Goal: Check status: Check status

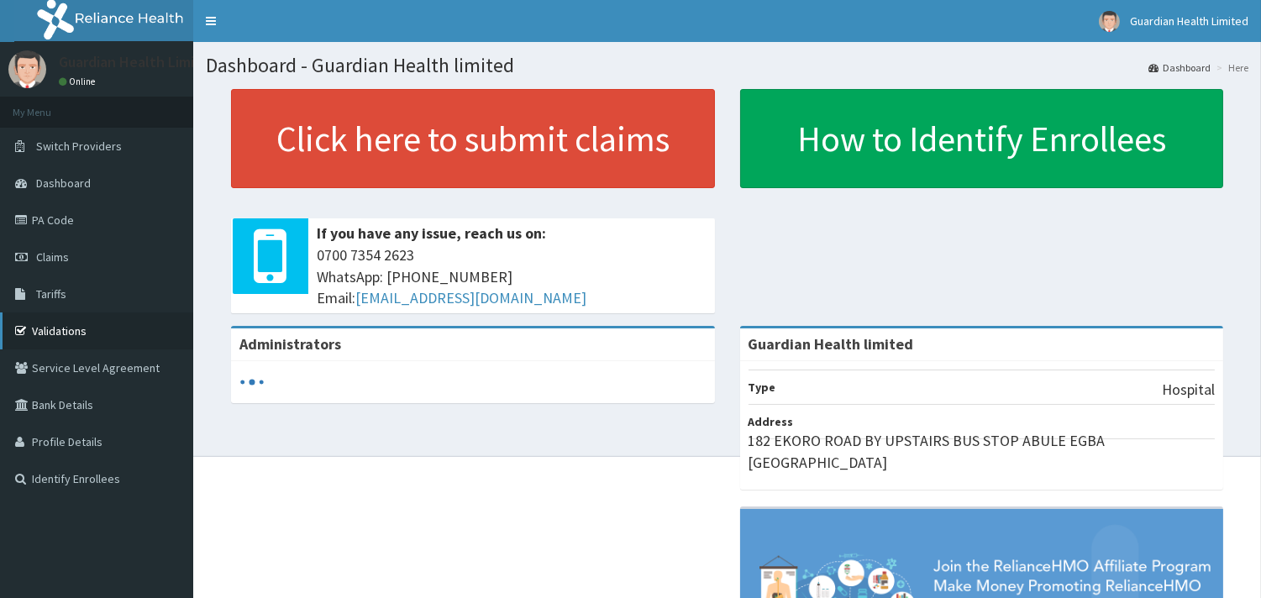
click at [101, 313] on link "Validations" at bounding box center [96, 331] width 193 height 37
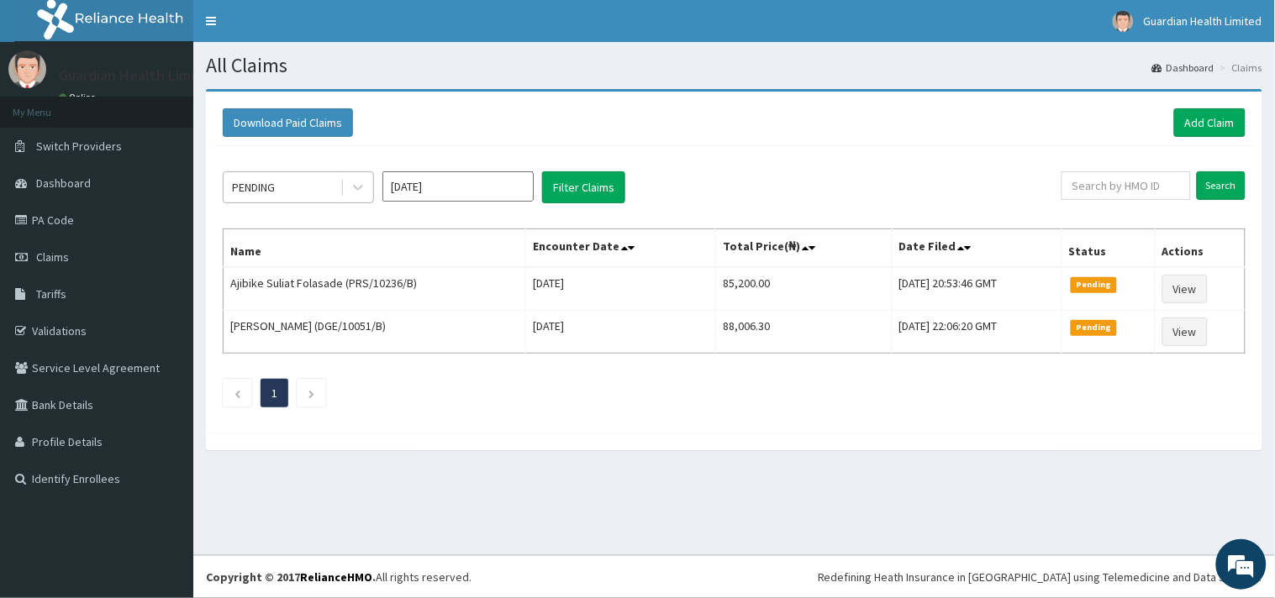
click at [269, 202] on div "PENDING" at bounding box center [298, 187] width 151 height 32
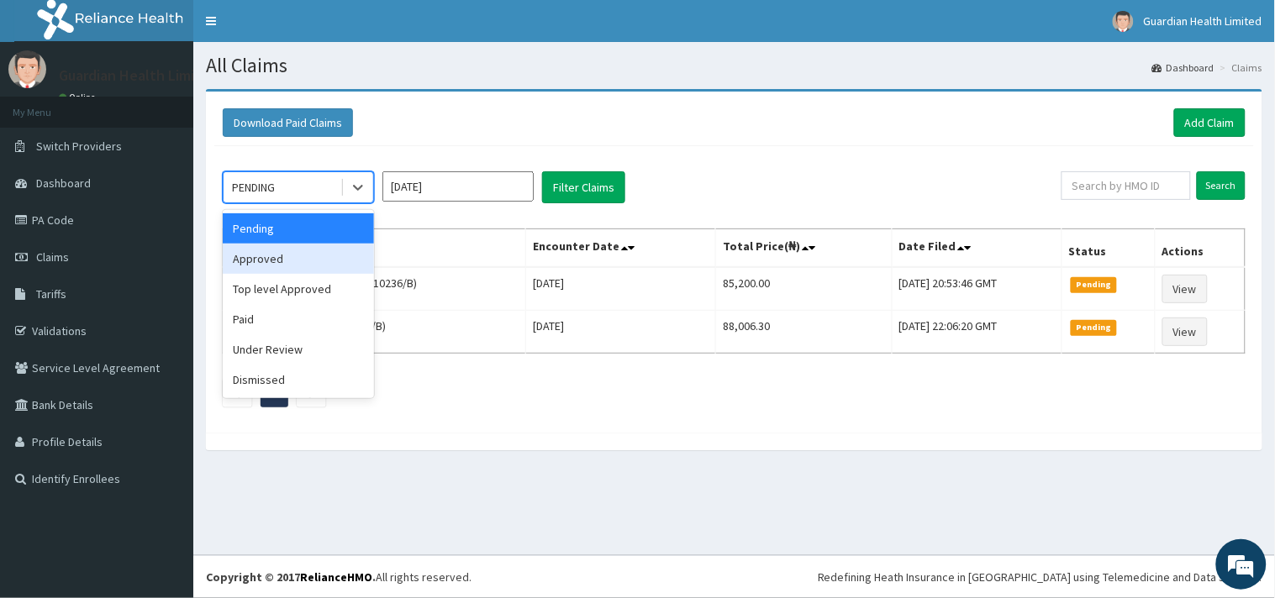
click at [270, 250] on div "Approved" at bounding box center [298, 259] width 151 height 30
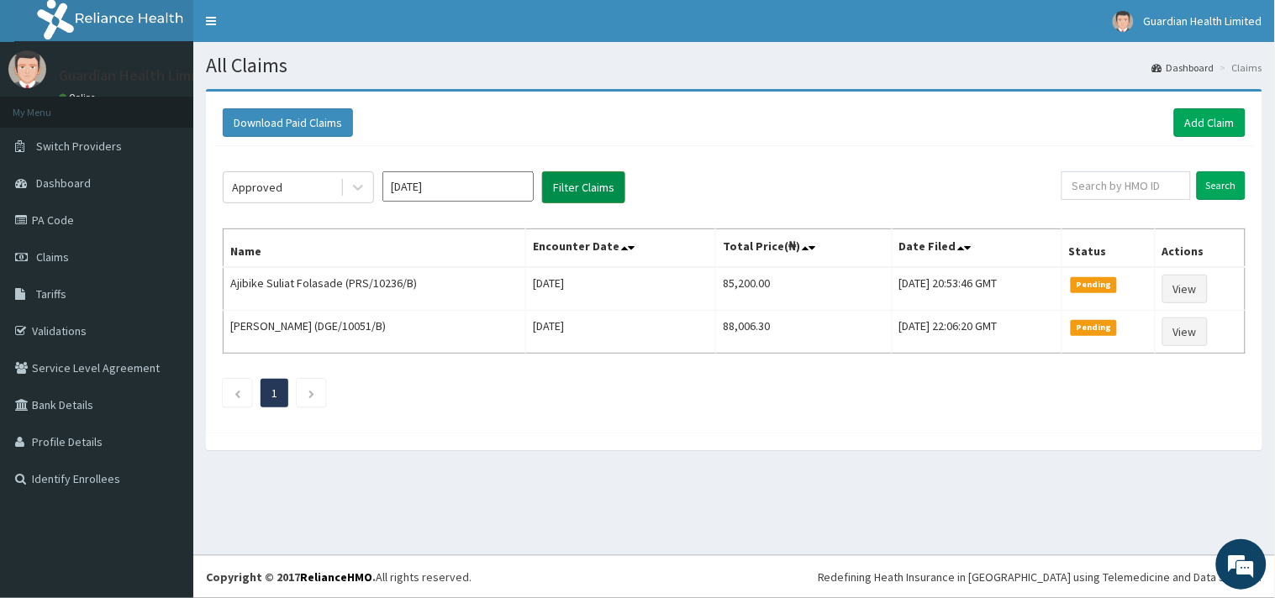
click at [563, 197] on button "Filter Claims" at bounding box center [583, 187] width 83 height 32
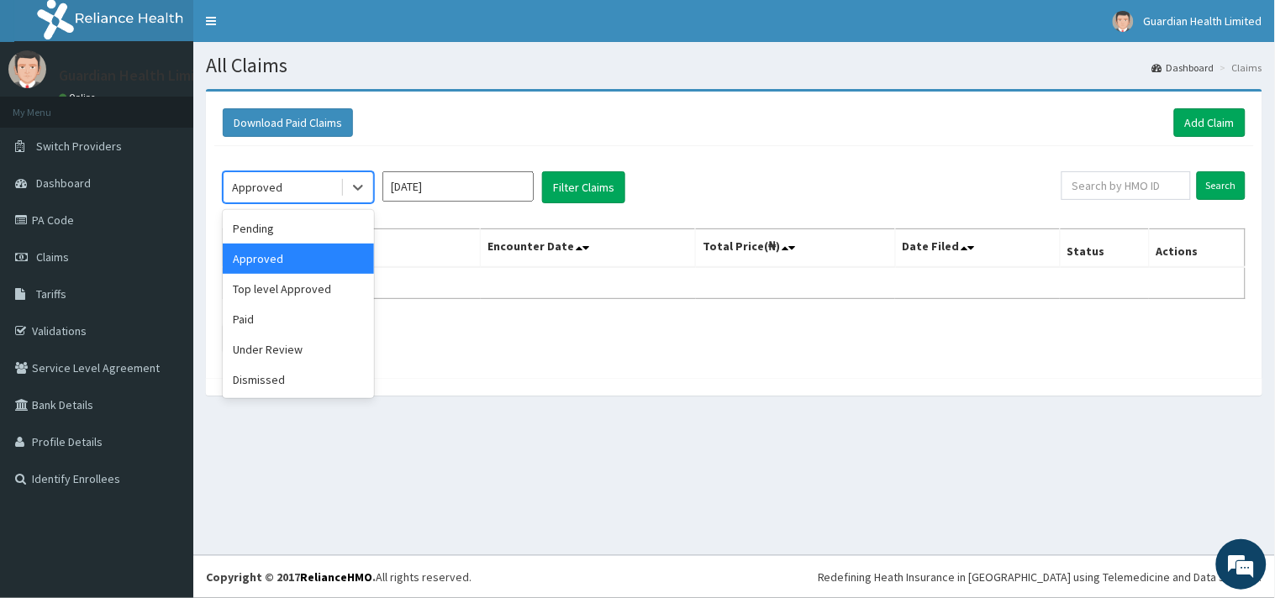
click at [292, 183] on div "Approved" at bounding box center [282, 187] width 117 height 27
click at [289, 284] on div "Top level Approved" at bounding box center [298, 289] width 151 height 30
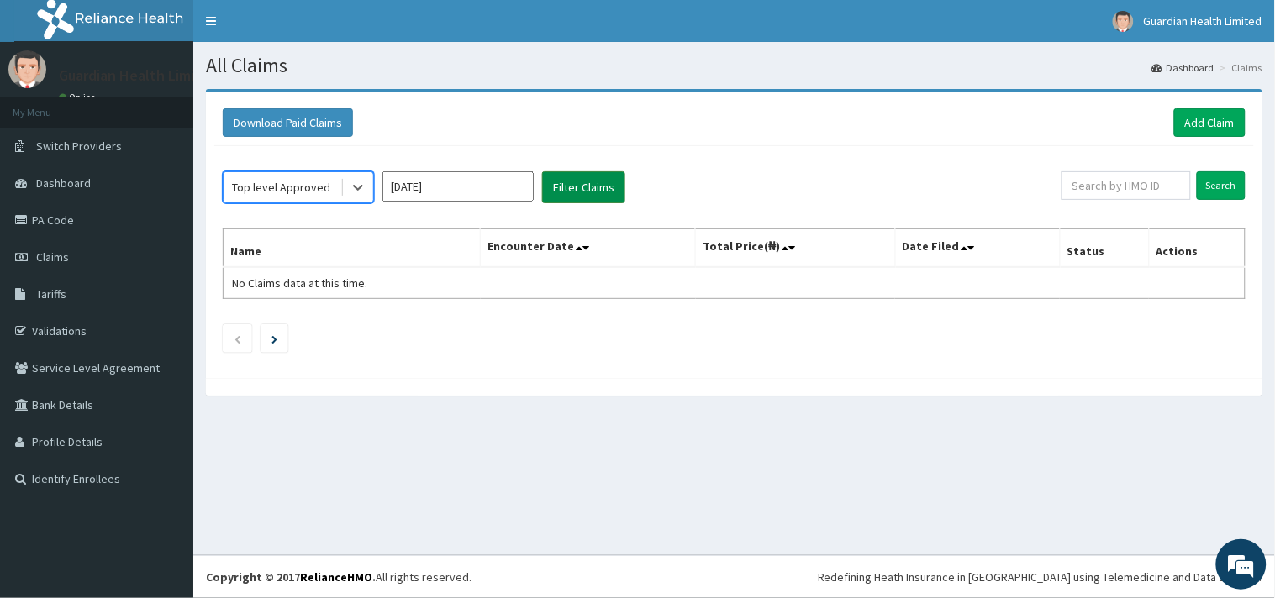
click at [575, 174] on button "Filter Claims" at bounding box center [583, 187] width 83 height 32
click at [294, 196] on div "Top level Approved" at bounding box center [282, 187] width 117 height 27
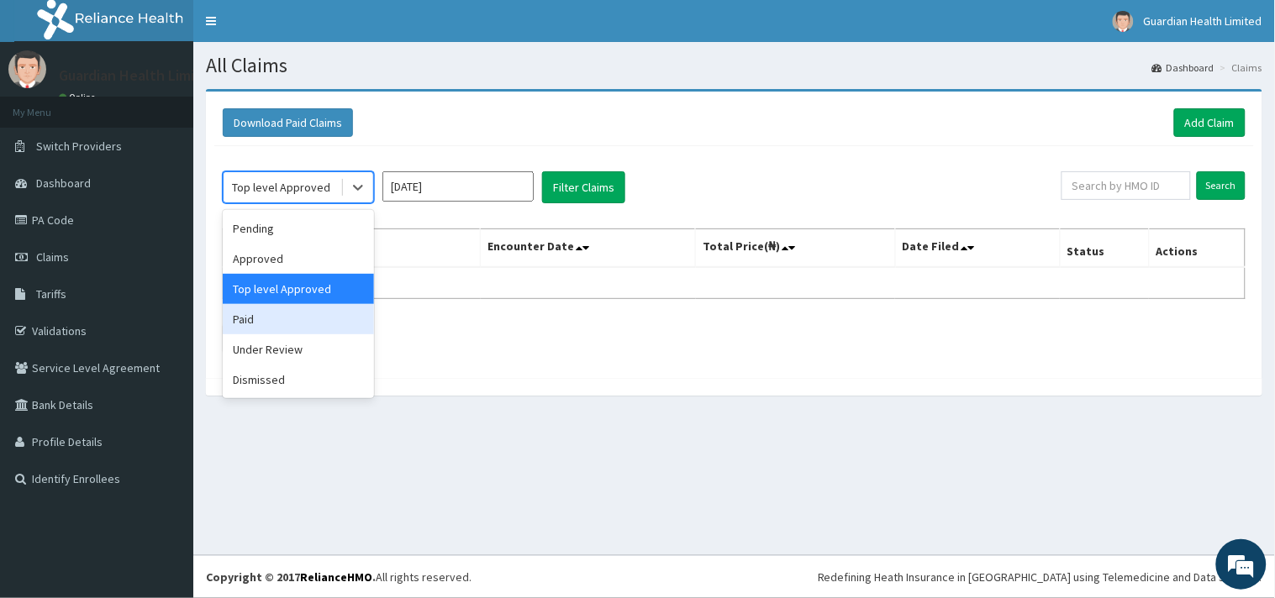
click at [322, 315] on div "Paid" at bounding box center [298, 319] width 151 height 30
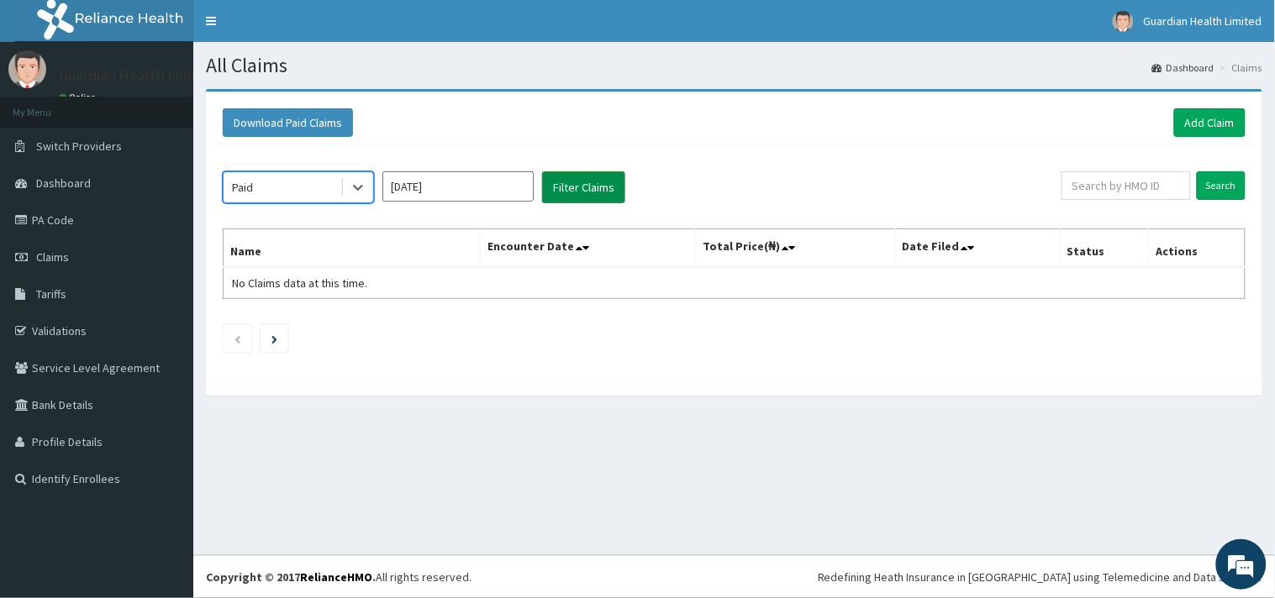
click at [570, 189] on button "Filter Claims" at bounding box center [583, 187] width 83 height 32
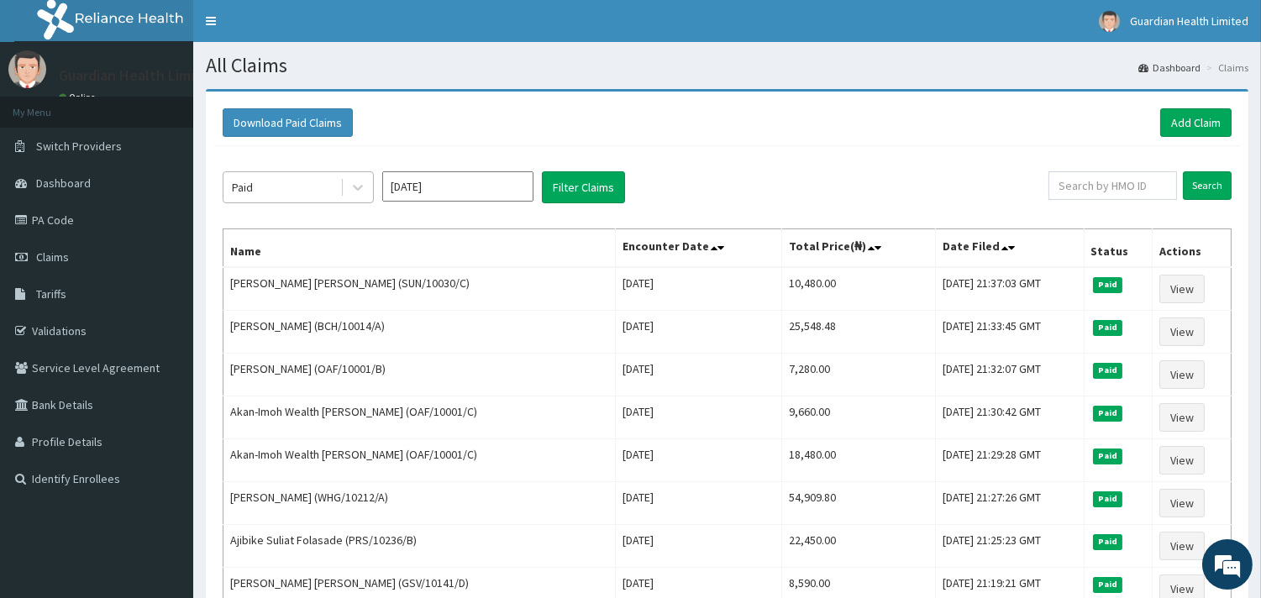
click at [266, 185] on div "Paid" at bounding box center [282, 187] width 117 height 27
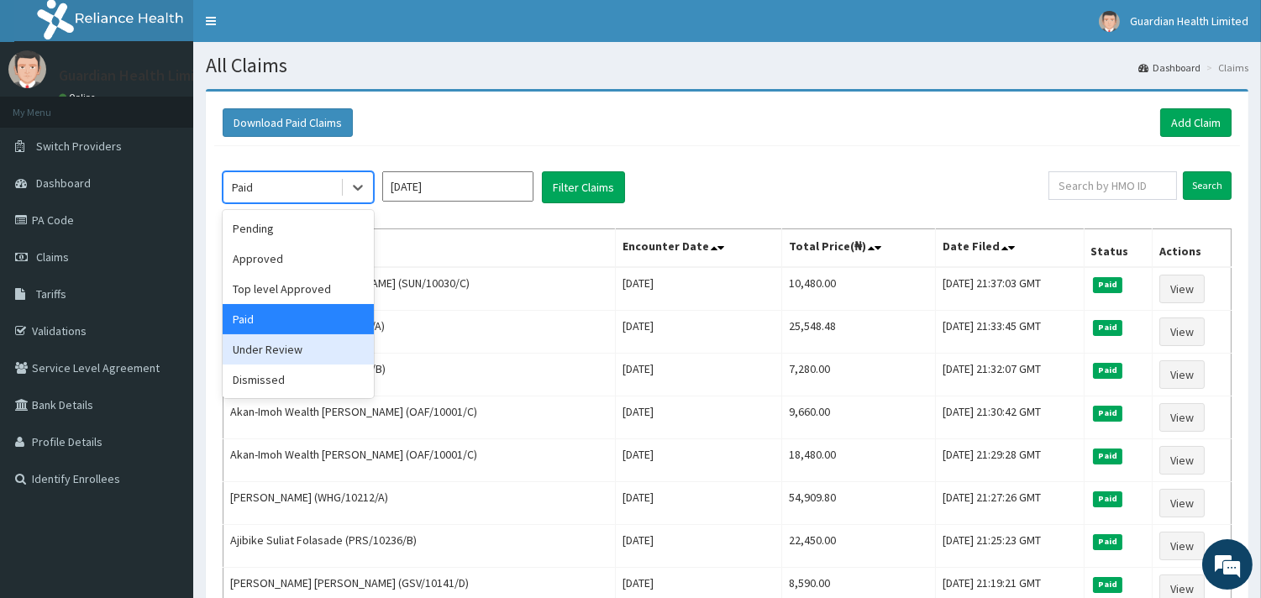
click at [284, 350] on div "Under Review" at bounding box center [298, 349] width 151 height 30
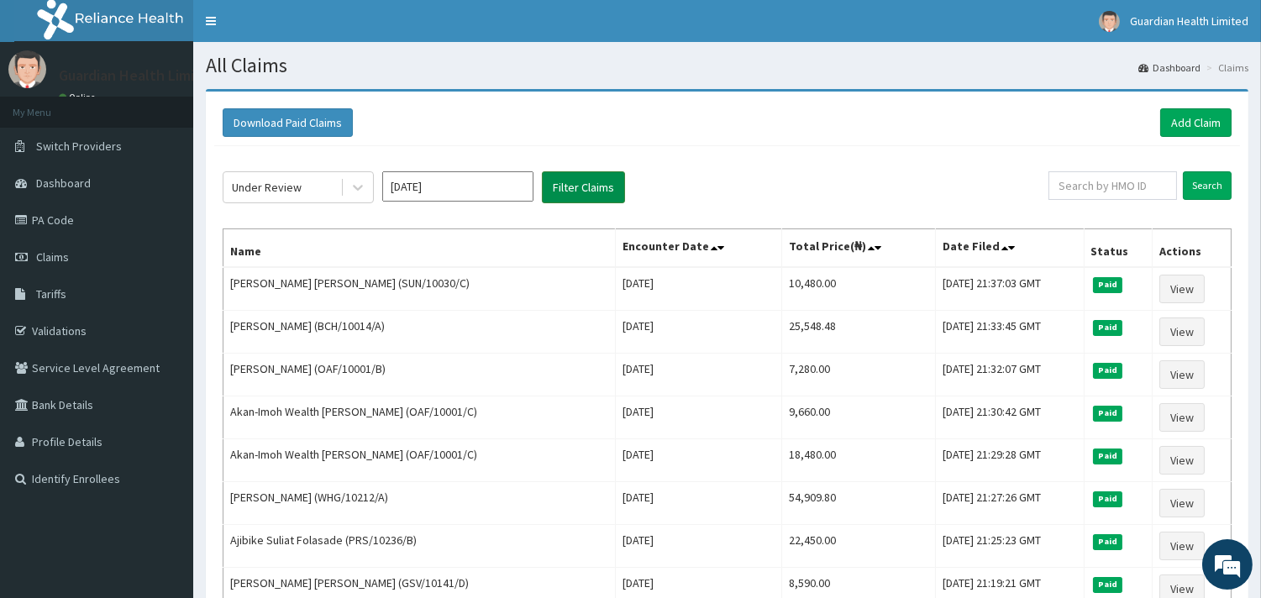
click at [581, 183] on button "Filter Claims" at bounding box center [583, 187] width 83 height 32
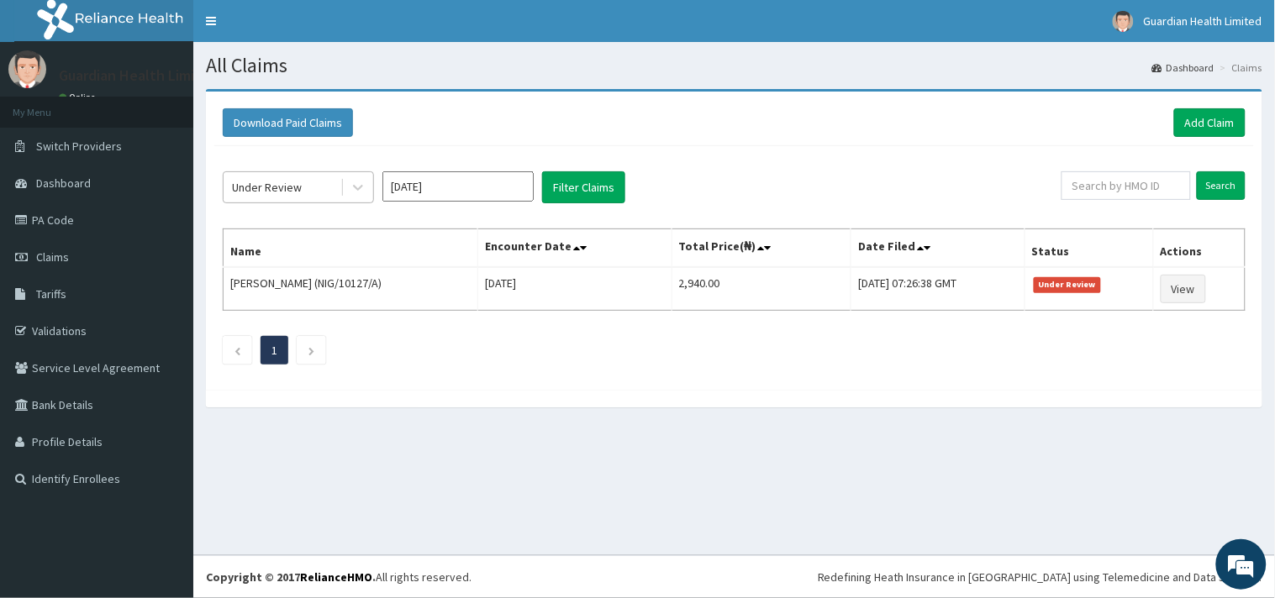
click at [309, 181] on div "Under Review" at bounding box center [282, 187] width 117 height 27
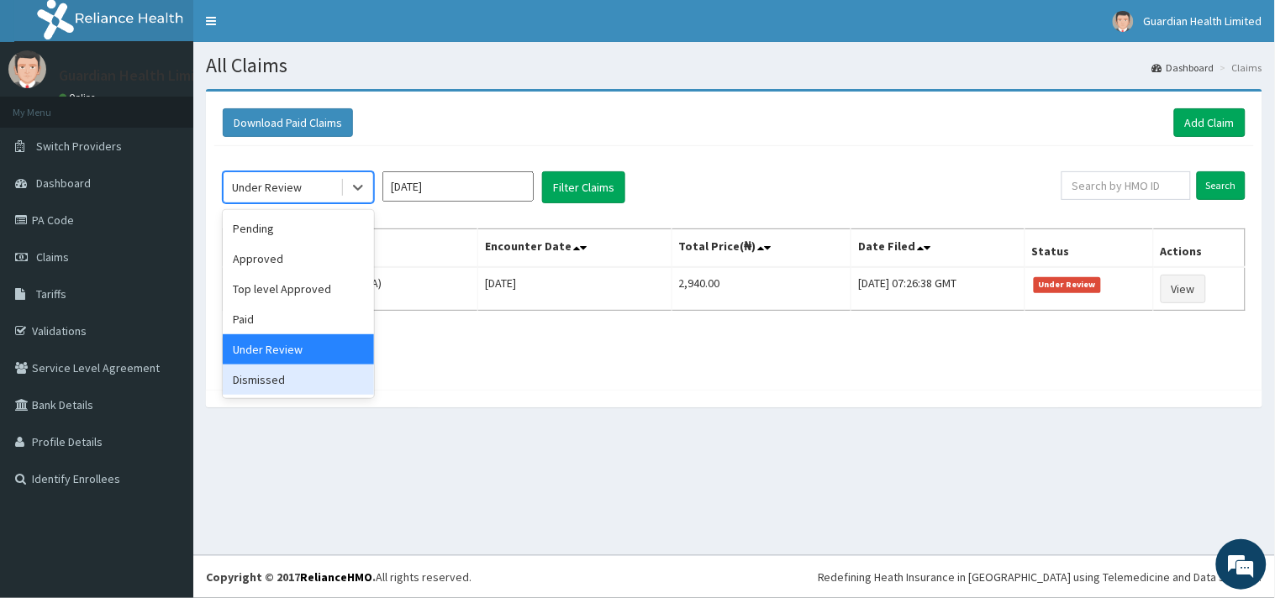
click at [313, 373] on div "Dismissed" at bounding box center [298, 380] width 151 height 30
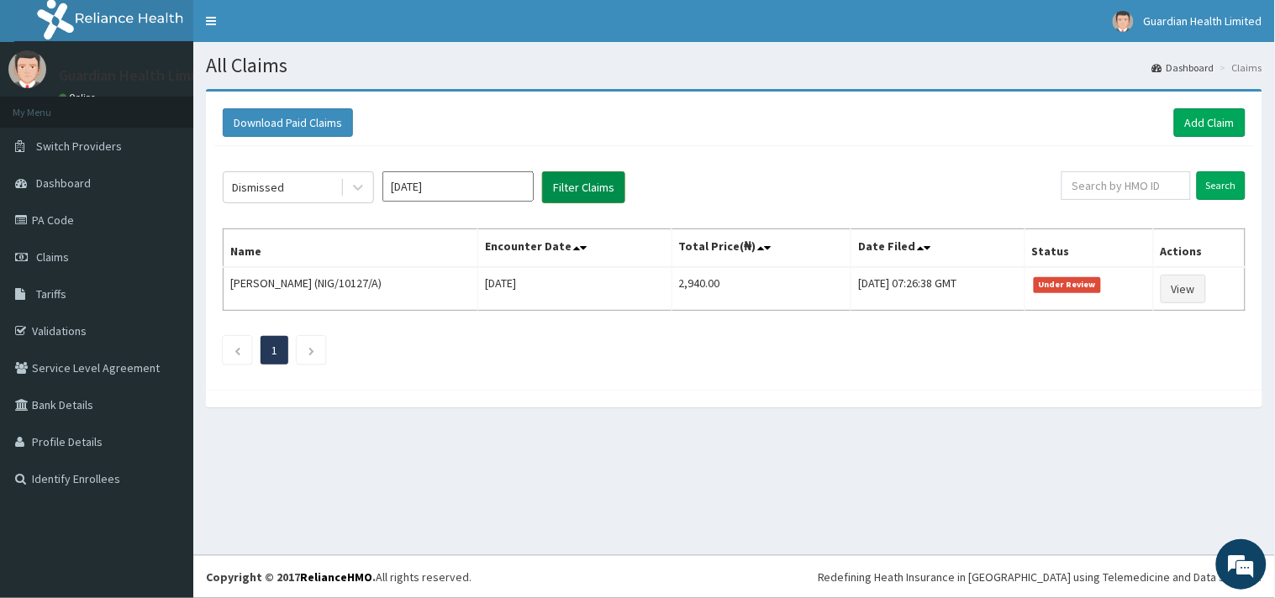
click at [576, 178] on button "Filter Claims" at bounding box center [583, 187] width 83 height 32
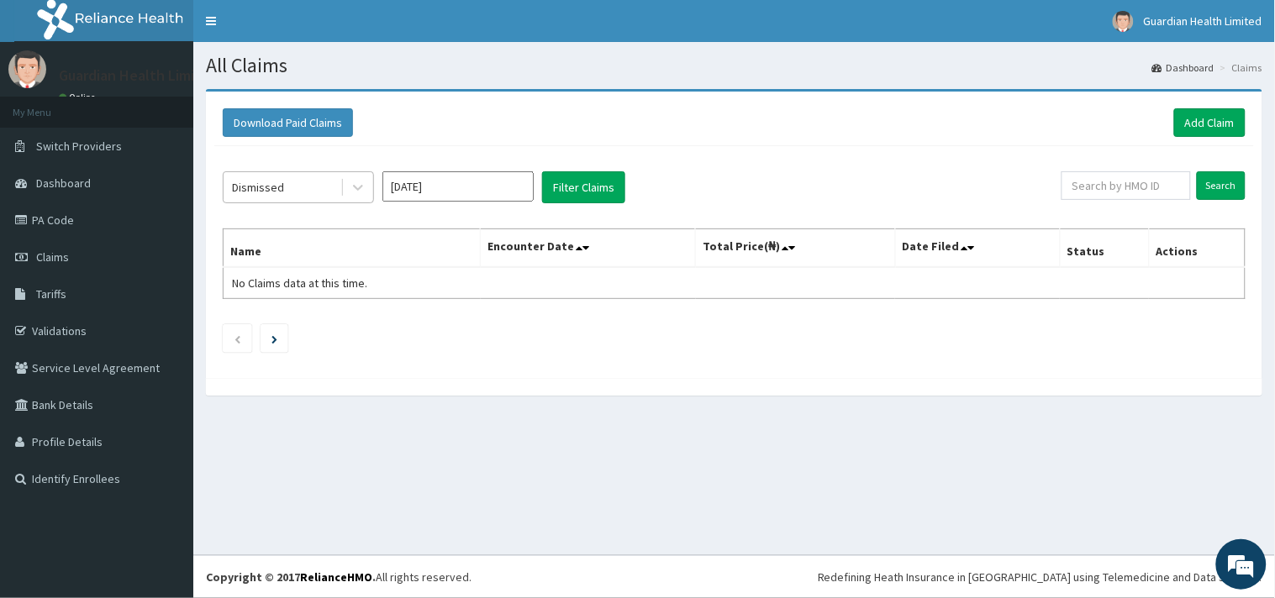
click at [290, 186] on div "Dismissed" at bounding box center [282, 187] width 117 height 27
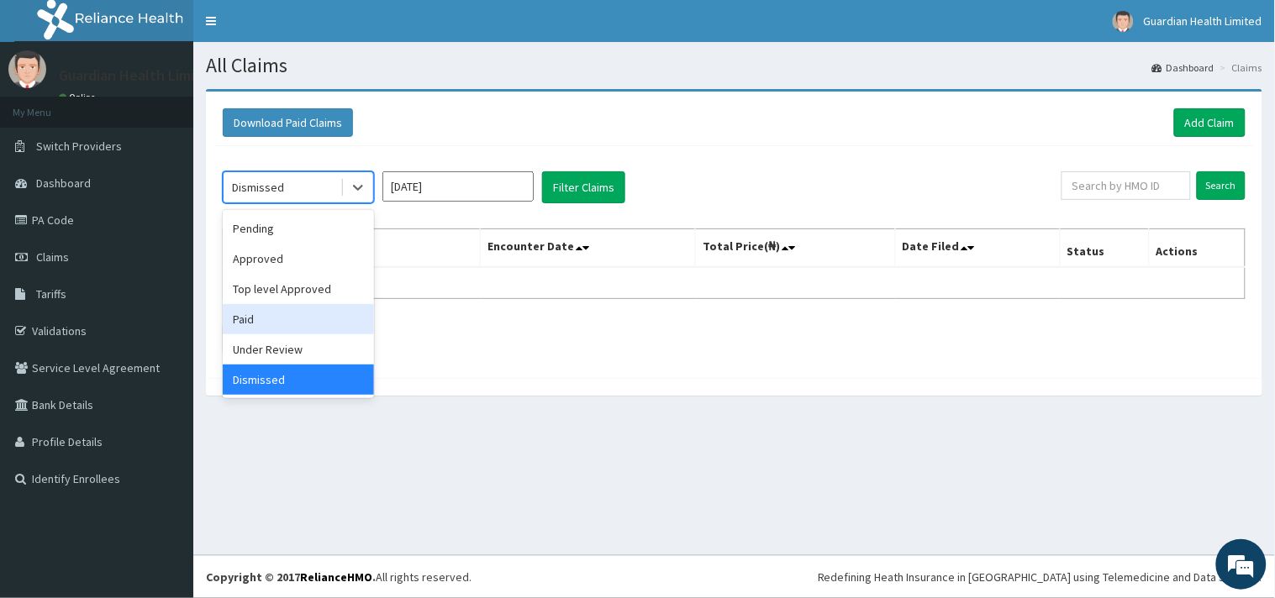
click at [280, 306] on div "Paid" at bounding box center [298, 319] width 151 height 30
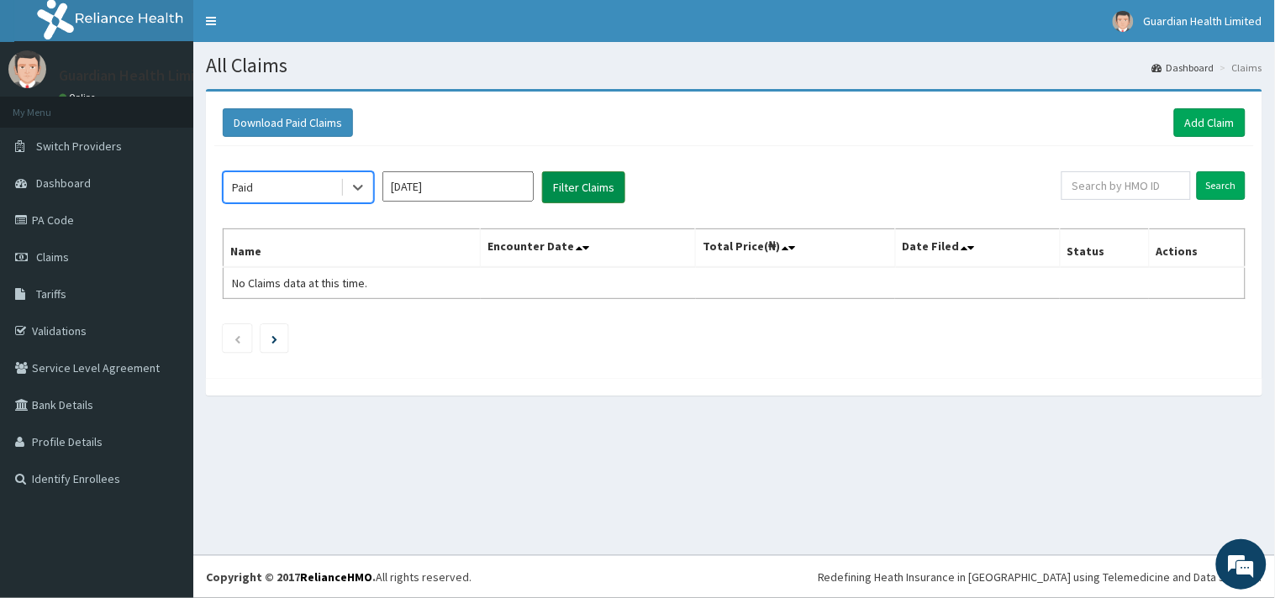
click at [574, 175] on button "Filter Claims" at bounding box center [583, 187] width 83 height 32
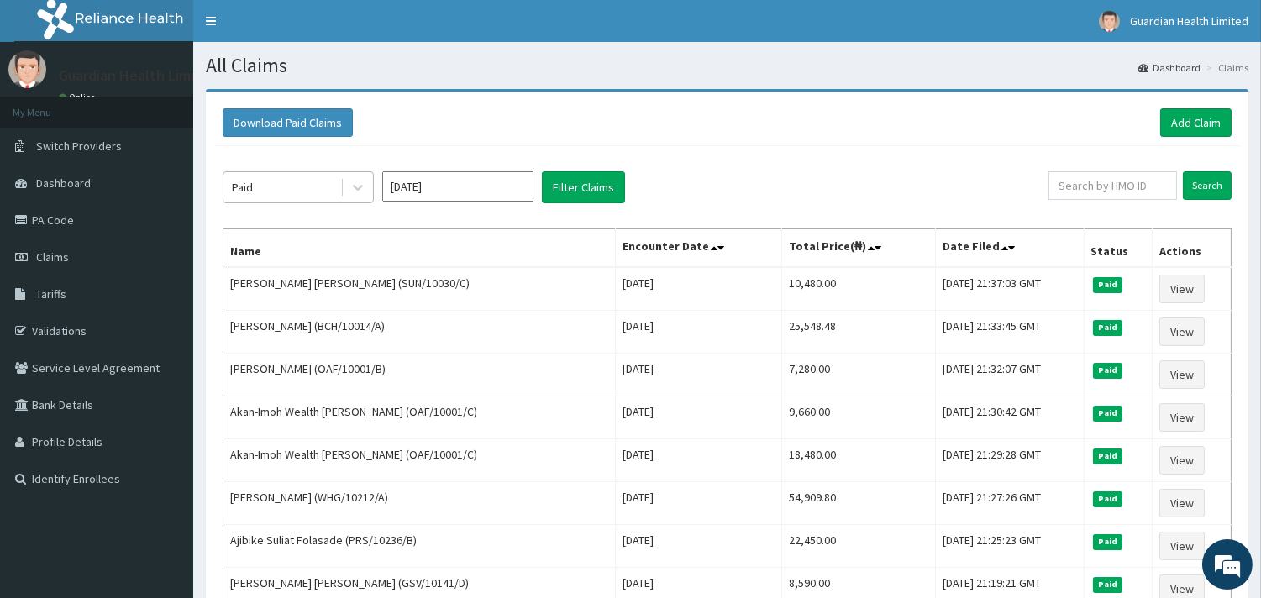
click at [294, 183] on div "Paid" at bounding box center [282, 187] width 117 height 27
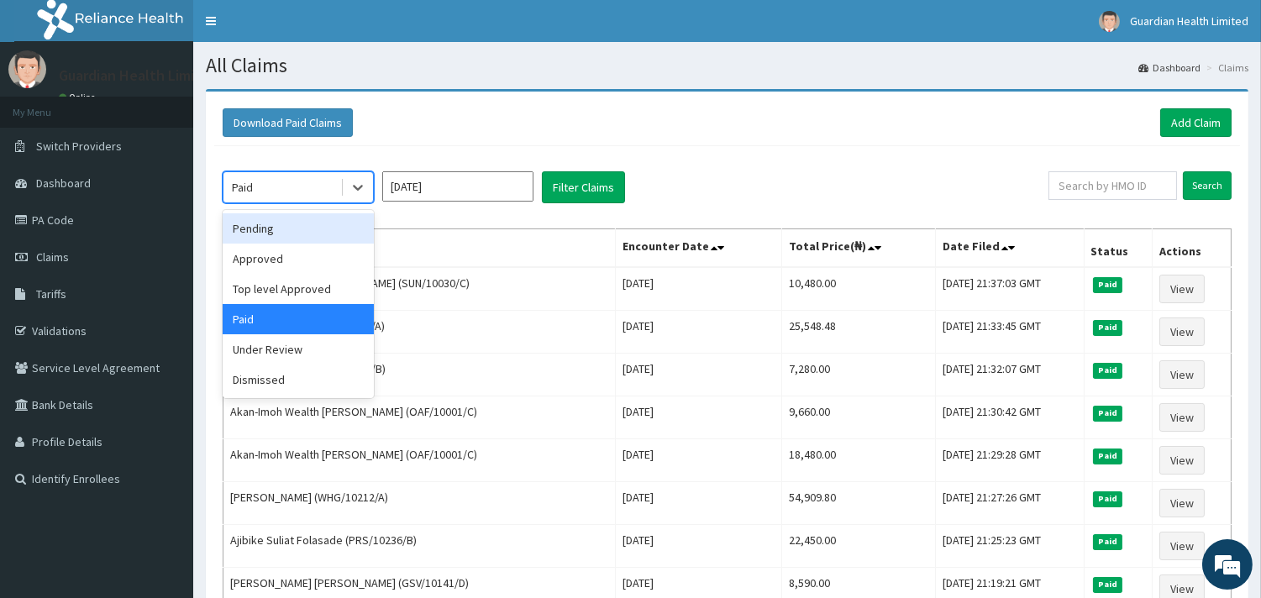
click at [287, 241] on div "Pending" at bounding box center [298, 228] width 151 height 30
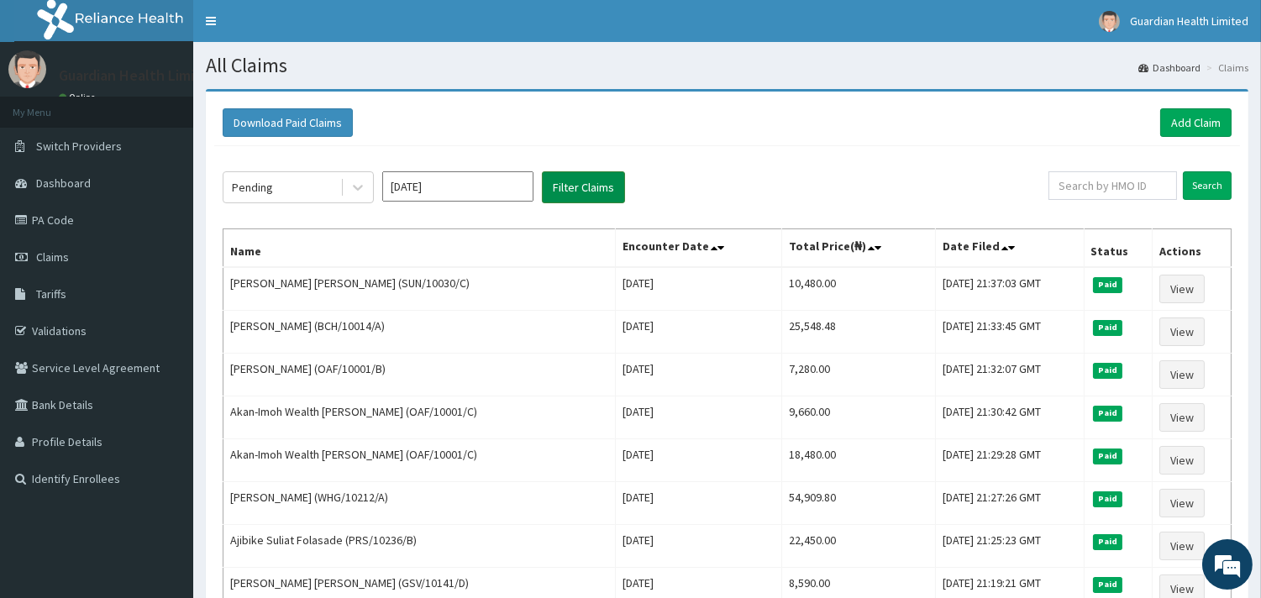
click at [576, 187] on button "Filter Claims" at bounding box center [583, 187] width 83 height 32
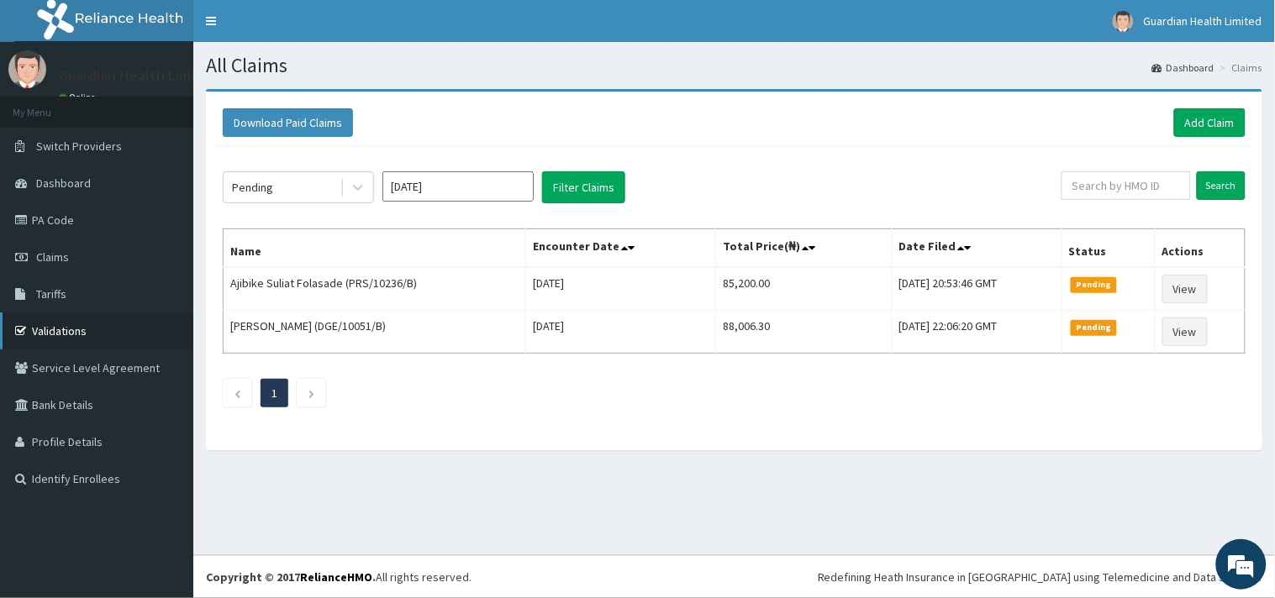
click at [107, 328] on link "Validations" at bounding box center [96, 331] width 193 height 37
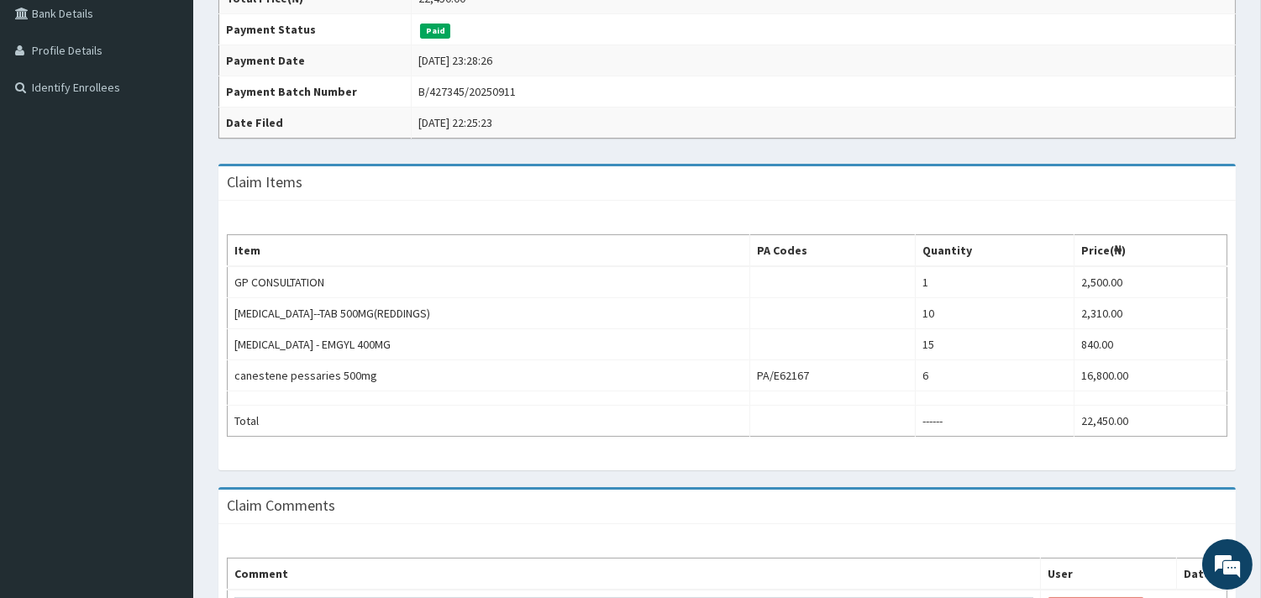
scroll to position [392, 0]
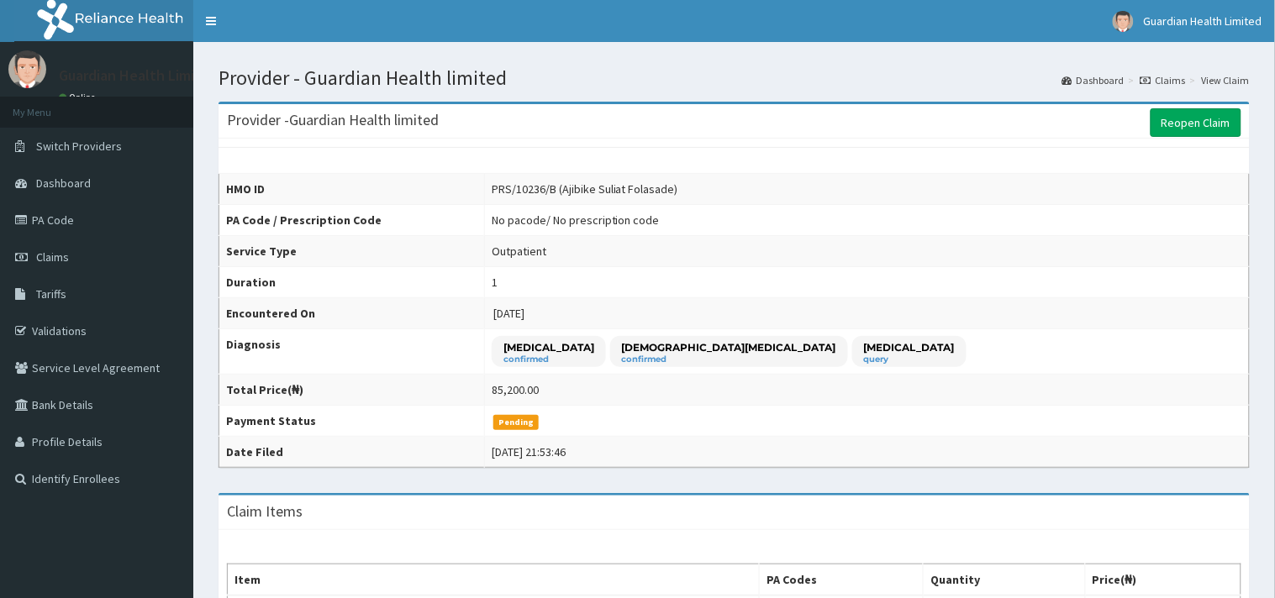
click at [851, 228] on td "No pacode / No prescription code" at bounding box center [866, 220] width 765 height 31
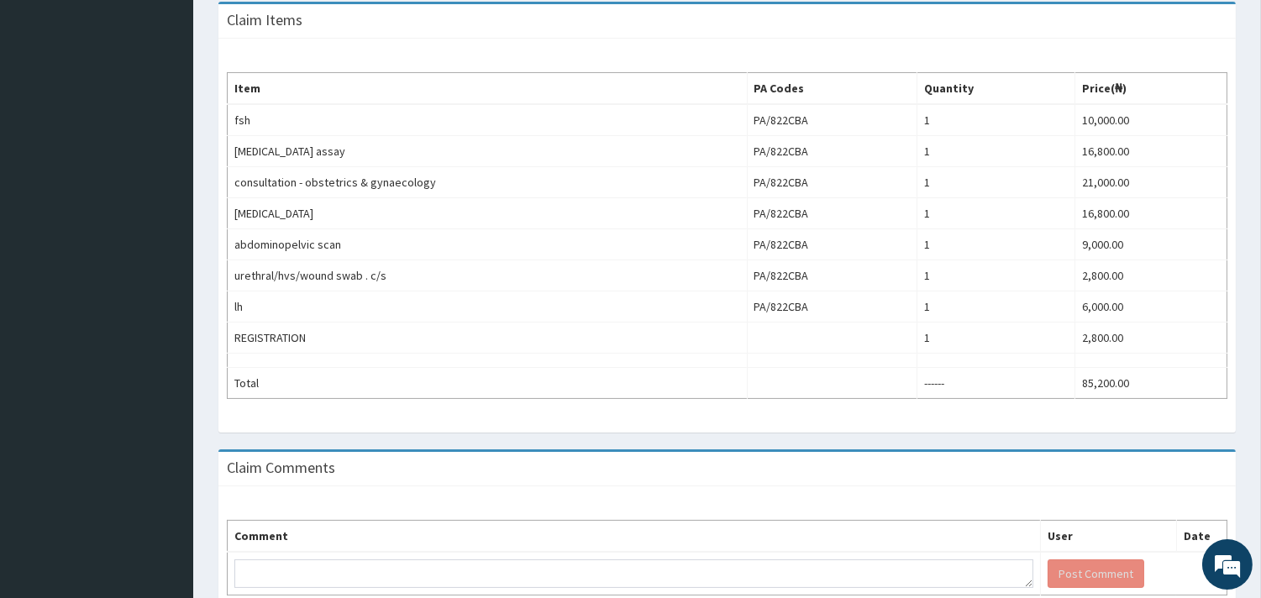
scroll to position [481, 0]
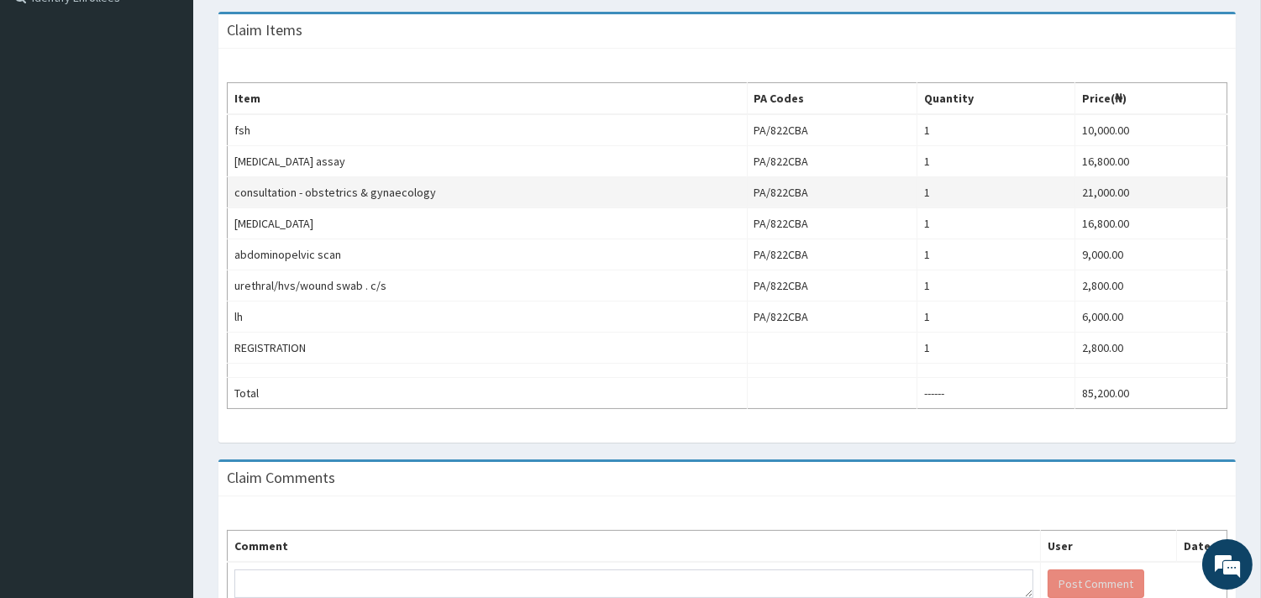
click at [404, 199] on td "consultation - obstetrics & gynaecology" at bounding box center [488, 192] width 520 height 31
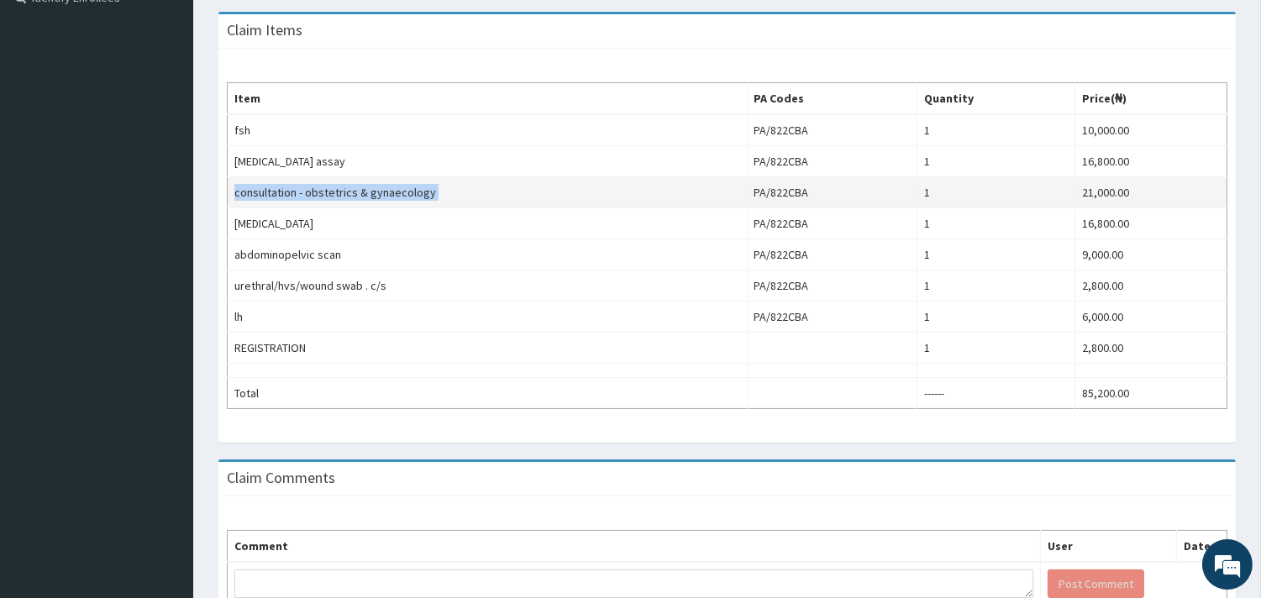
click at [404, 199] on td "consultation - obstetrics & gynaecology" at bounding box center [488, 192] width 520 height 31
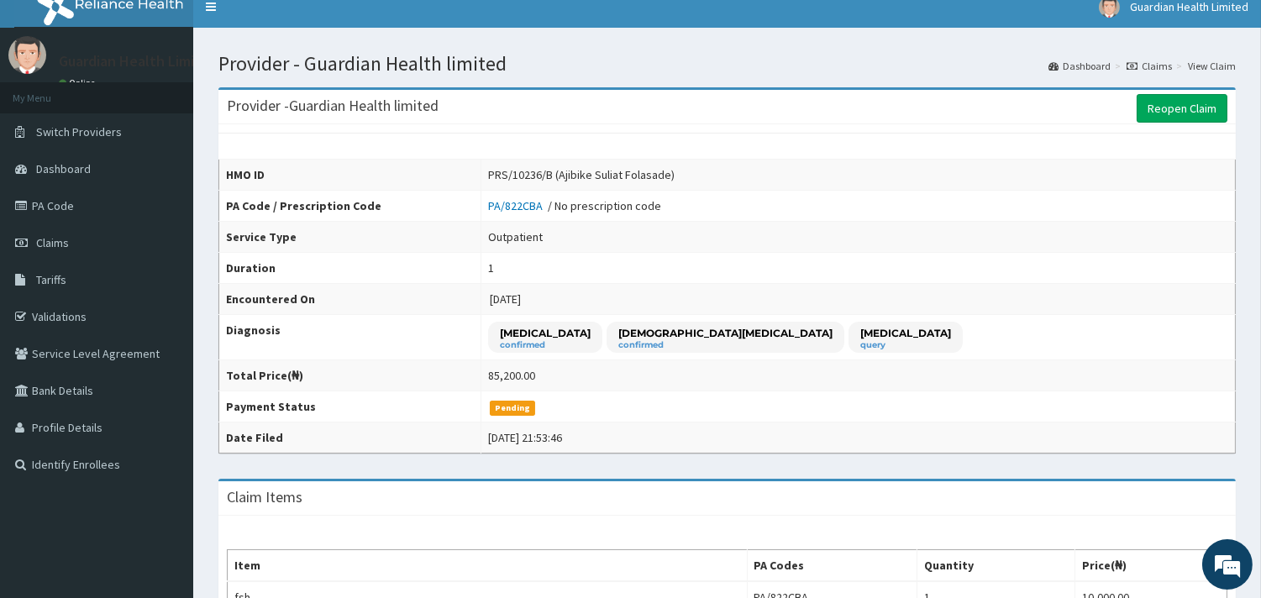
scroll to position [0, 0]
